Goal: Task Accomplishment & Management: Use online tool/utility

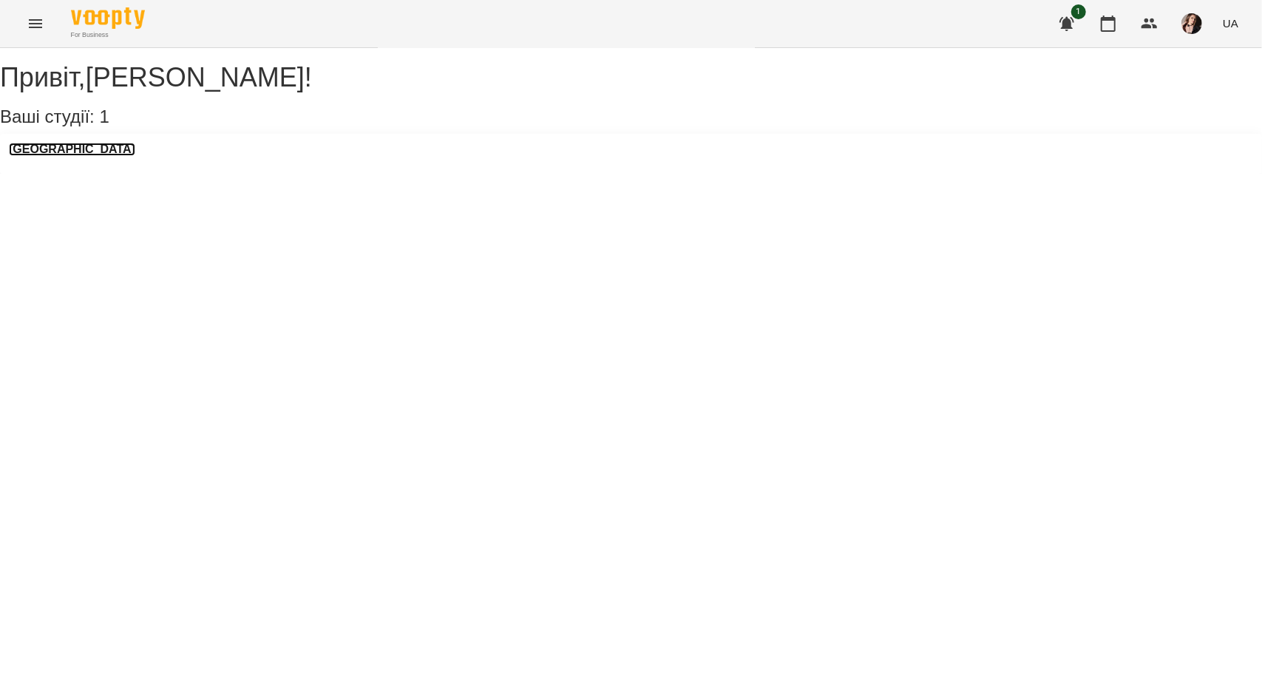
click at [66, 156] on h3 "[GEOGRAPHIC_DATA]" at bounding box center [72, 149] width 126 height 13
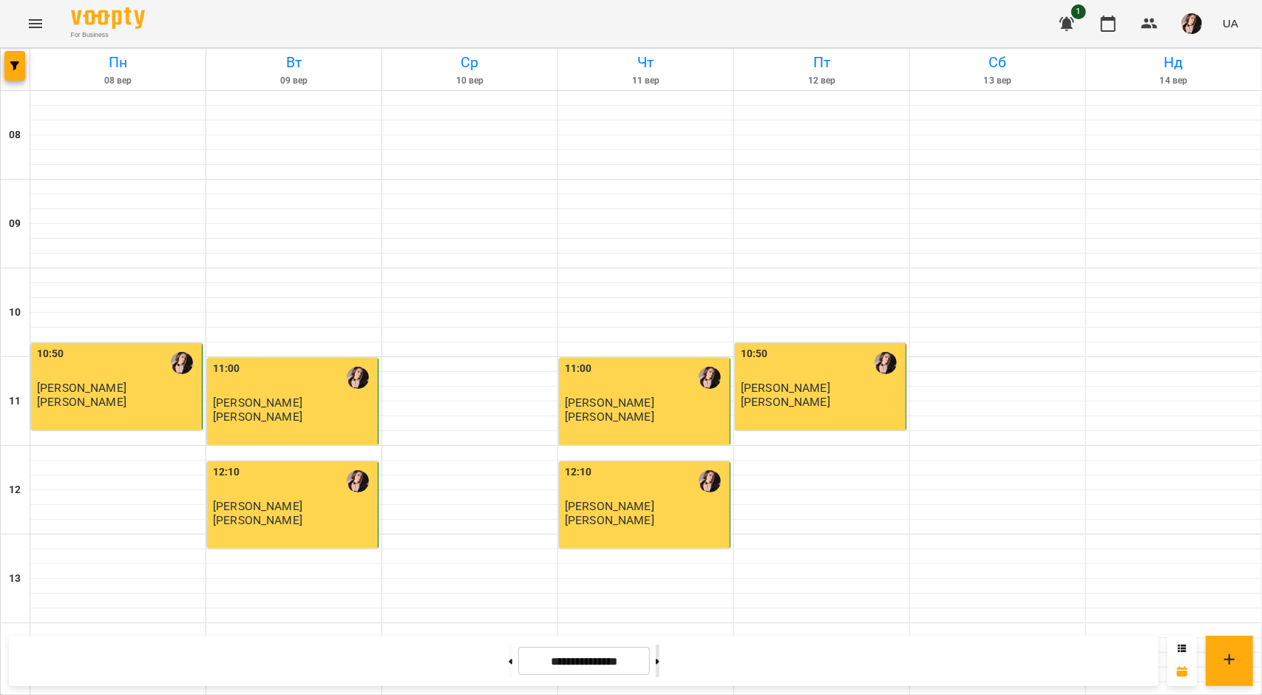
click at [659, 667] on button at bounding box center [658, 661] width 4 height 33
type input "**********"
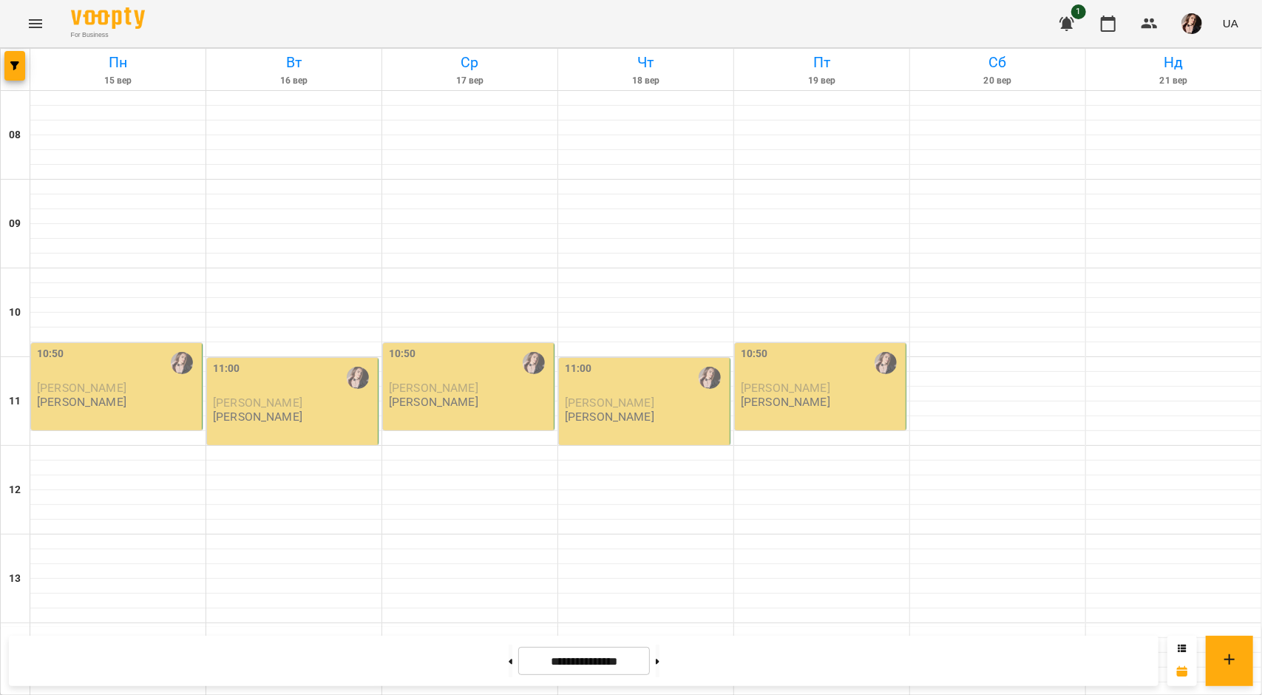
click at [103, 408] on p "[PERSON_NAME]" at bounding box center [81, 401] width 89 height 13
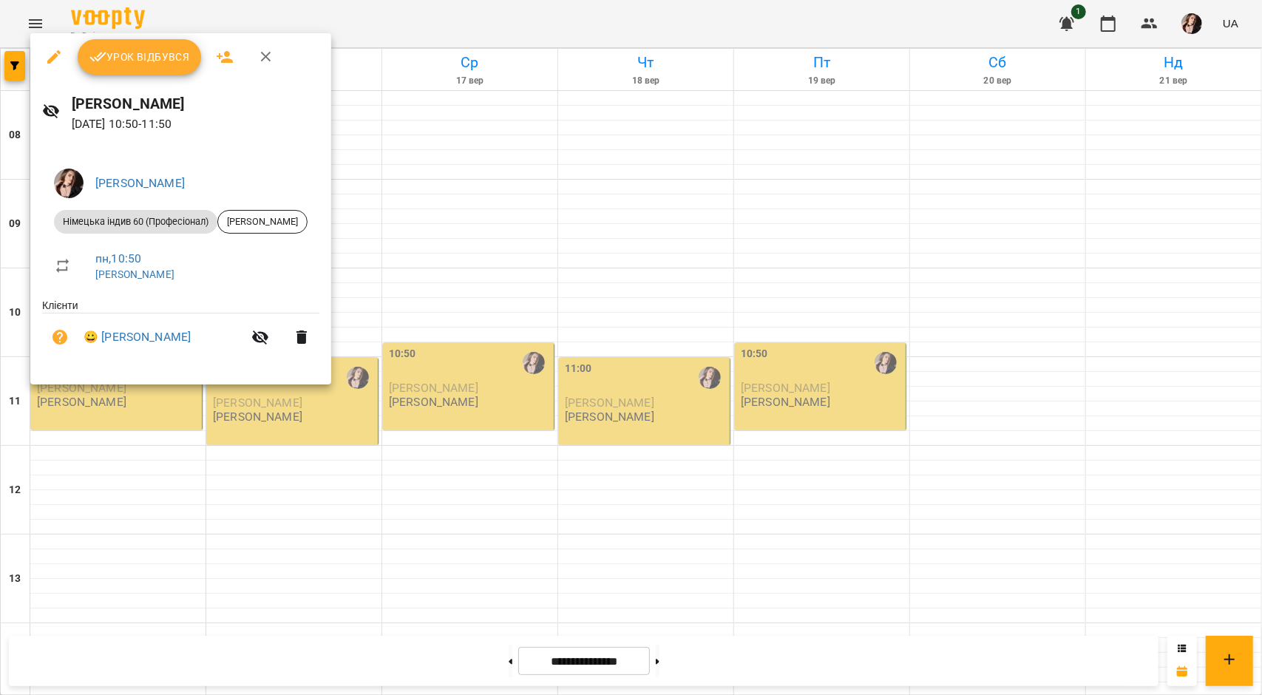
click at [165, 70] on button "Урок відбувся" at bounding box center [140, 56] width 124 height 35
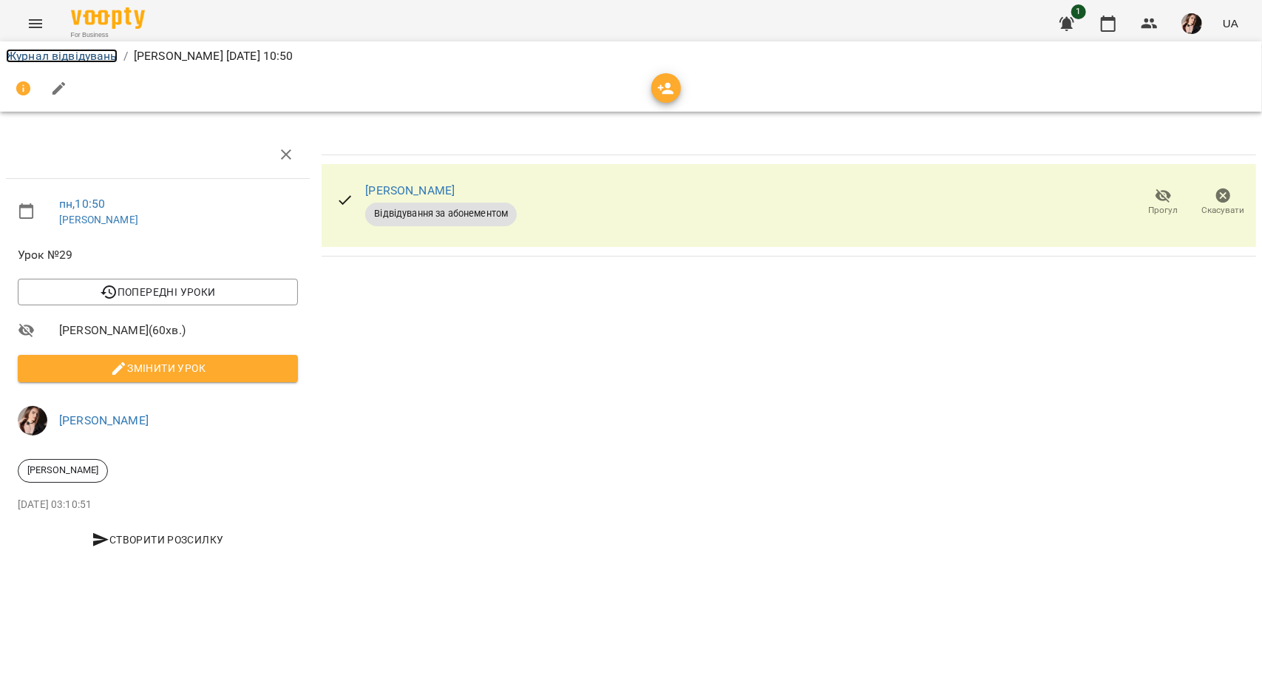
click at [41, 59] on link "Журнал відвідувань" at bounding box center [62, 56] width 112 height 14
